Goal: Find specific page/section: Find specific page/section

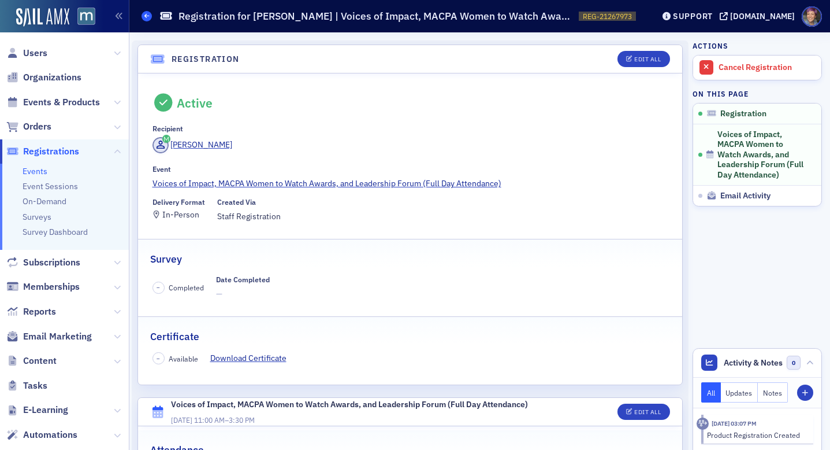
click at [142, 21] on link "Events" at bounding box center [147, 16] width 10 height 10
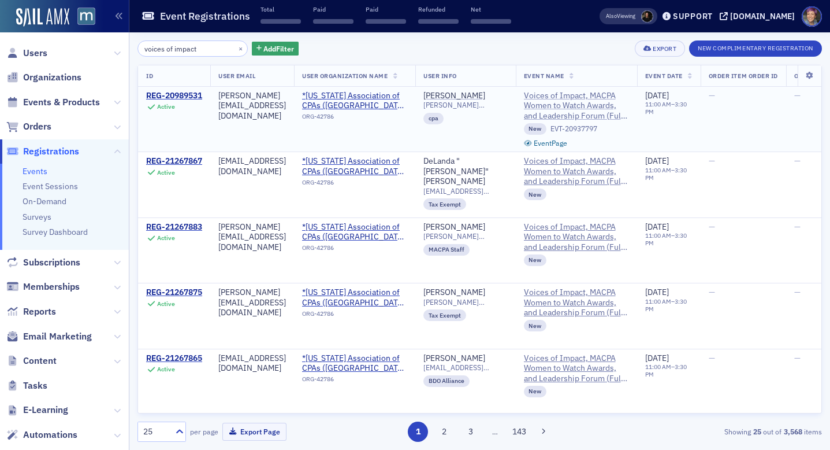
type input "voices of impact"
click at [629, 114] on span "Voices of Impact, MACPA Women to Watch Awards, and Leadership Forum (Full Day A…" at bounding box center [576, 106] width 105 height 31
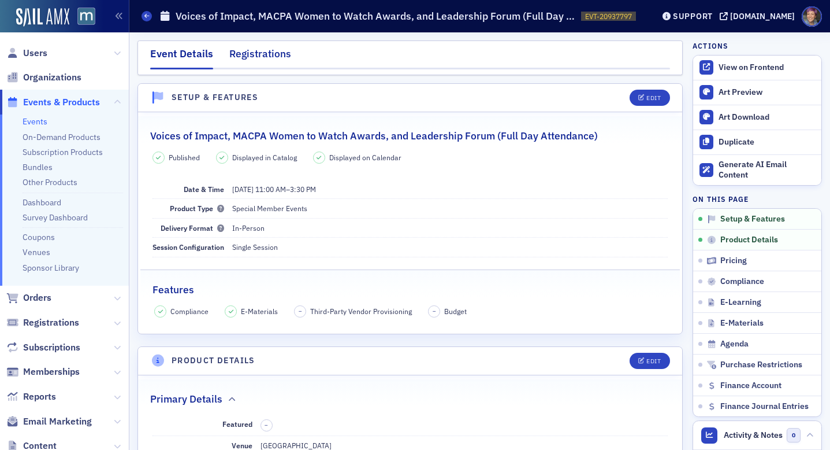
click at [254, 51] on div "Registrations" at bounding box center [260, 56] width 62 height 21
